Goal: Task Accomplishment & Management: Understand process/instructions

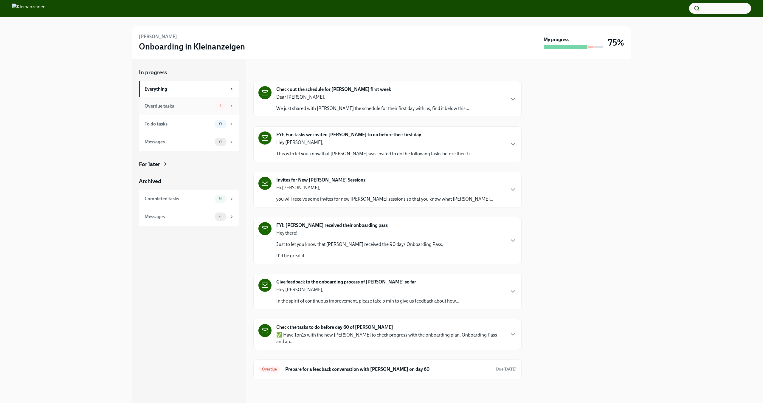
click at [202, 106] on div "Overdue tasks" at bounding box center [179, 106] width 68 height 7
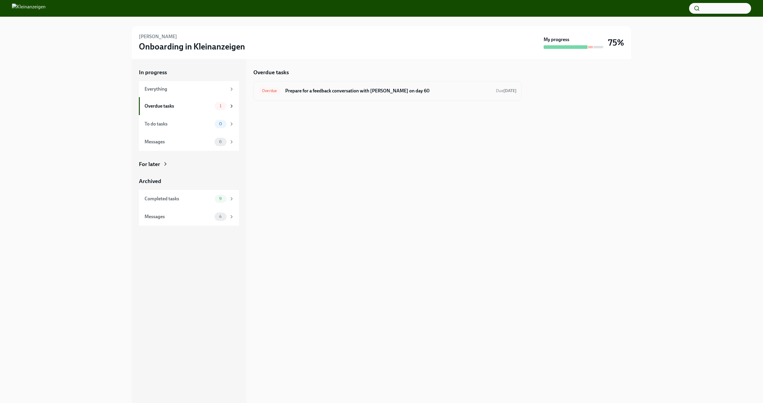
click at [397, 96] on div "Overdue Prepare for a feedback conversation with [PERSON_NAME] on day 60 Due [D…" at bounding box center [387, 91] width 268 height 20
click at [290, 89] on h6 "Prepare for a feedback conversation with [PERSON_NAME] on day 60" at bounding box center [388, 91] width 206 height 7
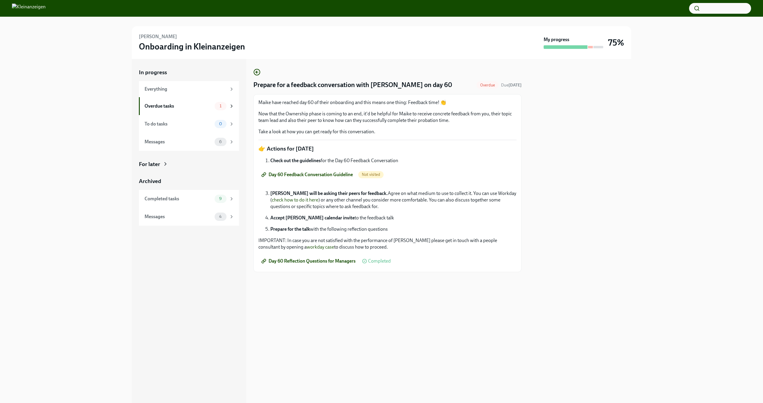
click at [488, 85] on span "Overdue" at bounding box center [488, 85] width 22 height 4
click at [511, 85] on strong "[DATE]" at bounding box center [515, 85] width 13 height 5
click at [373, 175] on span "Not visited" at bounding box center [370, 174] width 25 height 4
click at [379, 262] on span "Completed" at bounding box center [379, 261] width 23 height 5
click at [199, 108] on div "Overdue tasks" at bounding box center [179, 106] width 68 height 7
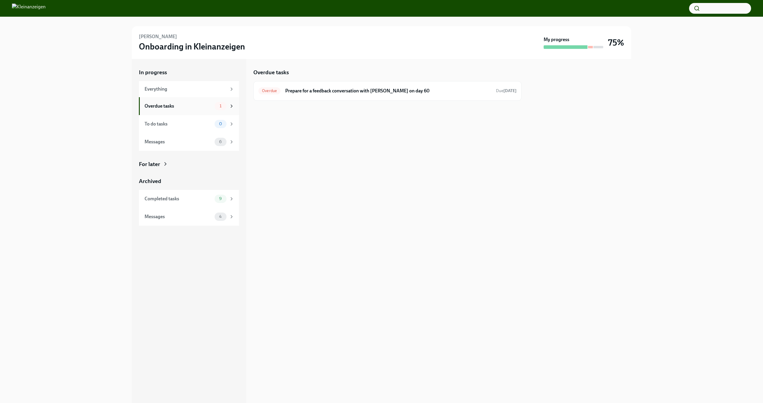
click at [217, 105] on span "1" at bounding box center [220, 106] width 9 height 4
click at [362, 87] on div "Overdue Prepare for a feedback conversation with [PERSON_NAME] on day 60 Due [D…" at bounding box center [387, 91] width 258 height 10
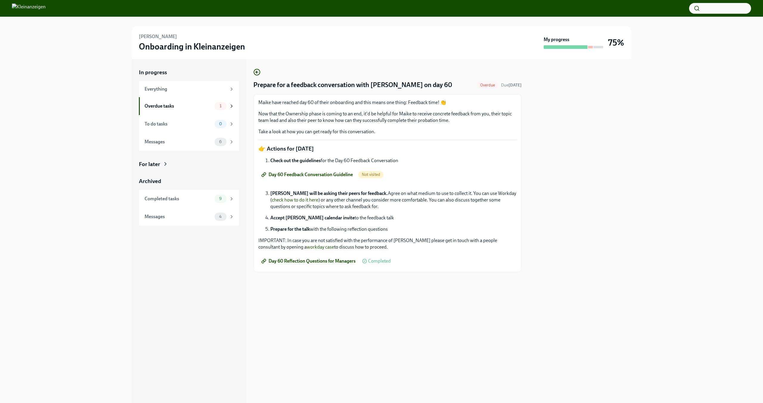
click at [493, 85] on span "Overdue" at bounding box center [488, 85] width 22 height 4
click at [519, 93] on div "Prepare for a feedback conversation with [PERSON_NAME] on day 60 Overdue Due [D…" at bounding box center [387, 171] width 268 height 204
click at [375, 260] on span "Completed" at bounding box center [379, 261] width 23 height 5
drag, startPoint x: 301, startPoint y: 107, endPoint x: 387, endPoint y: 106, distance: 86.2
click at [324, 106] on div "Maike have reached day 60 of their onboarding and this means one thing: Feedbac…" at bounding box center [387, 117] width 258 height 36
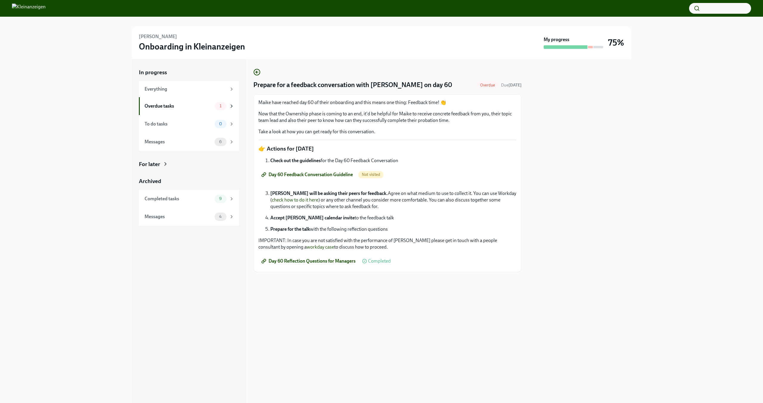
click at [447, 105] on p "Maike have reached day 60 of their onboarding and this means one thing: Feedbac…" at bounding box center [387, 102] width 258 height 7
click at [363, 163] on li "Check out the guidelines for the Day 60 Feedback Conversation" at bounding box center [393, 160] width 246 height 7
click at [317, 174] on span "Day 60 Feedback Conversation Guideline" at bounding box center [308, 175] width 90 height 6
